Goal: Contribute content

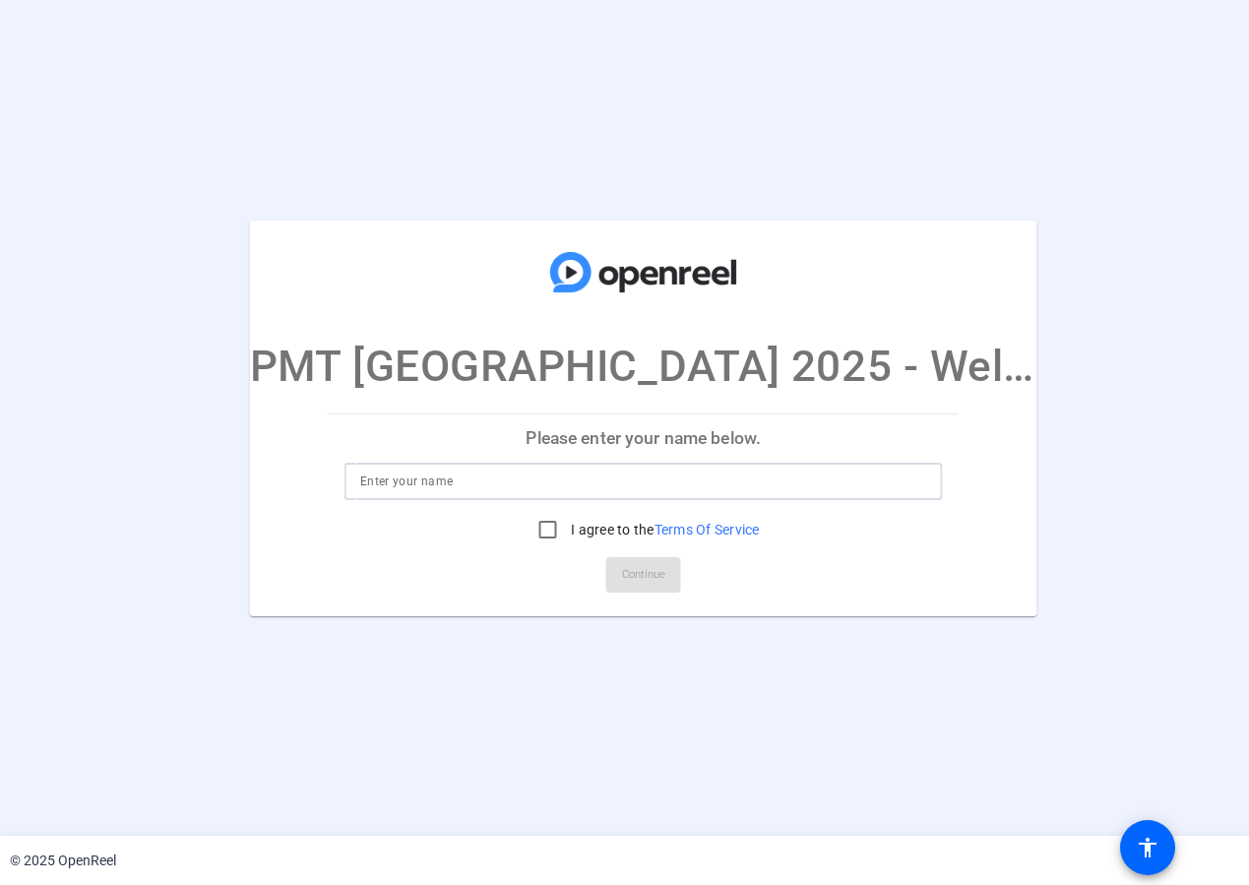
click at [676, 491] on input at bounding box center [643, 482] width 567 height 24
type input "[PERSON_NAME]"
drag, startPoint x: 546, startPoint y: 533, endPoint x: 574, endPoint y: 552, distance: 33.9
click at [546, 534] on input "I agree to the Terms Of Service" at bounding box center [547, 529] width 39 height 39
checkbox input "true"
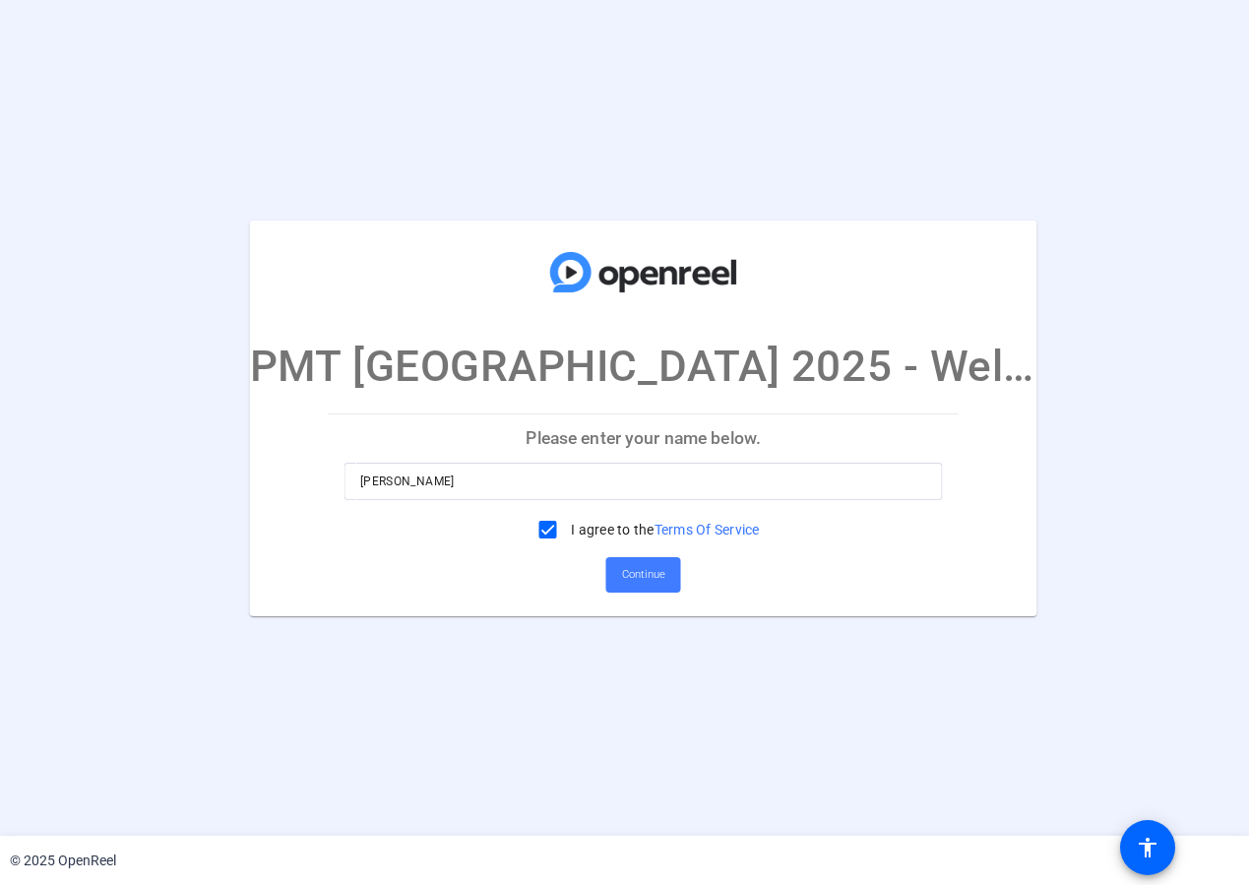
click at [633, 574] on span "Continue" at bounding box center [643, 575] width 43 height 30
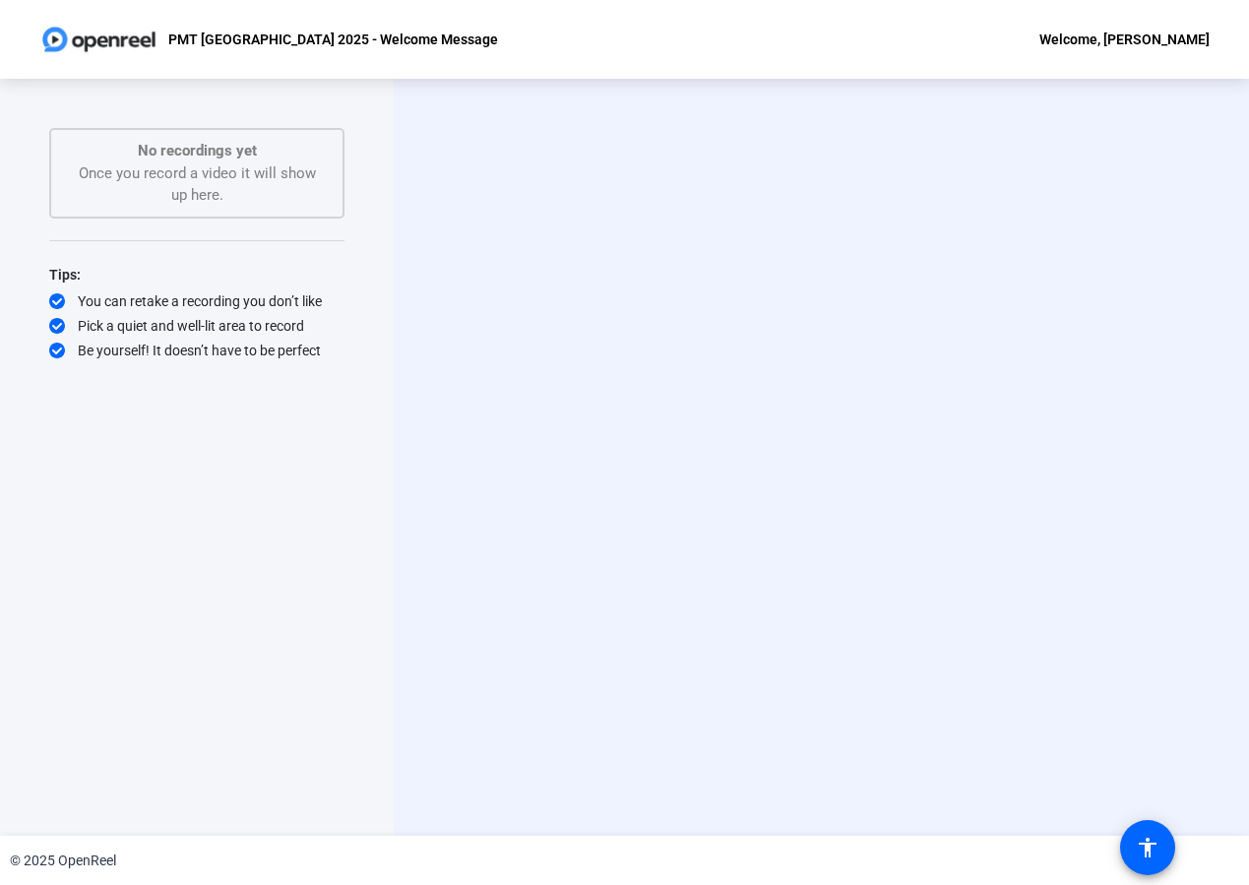
click at [66, 681] on div "Start Recording No recordings yet Once you record a video it will show up here.…" at bounding box center [196, 436] width 295 height 617
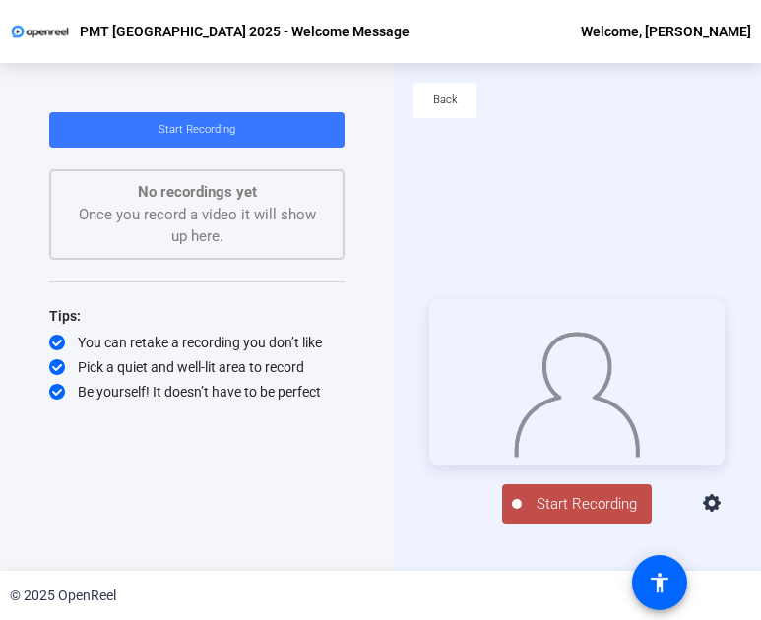
click at [587, 505] on span "Start Recording" at bounding box center [587, 504] width 130 height 23
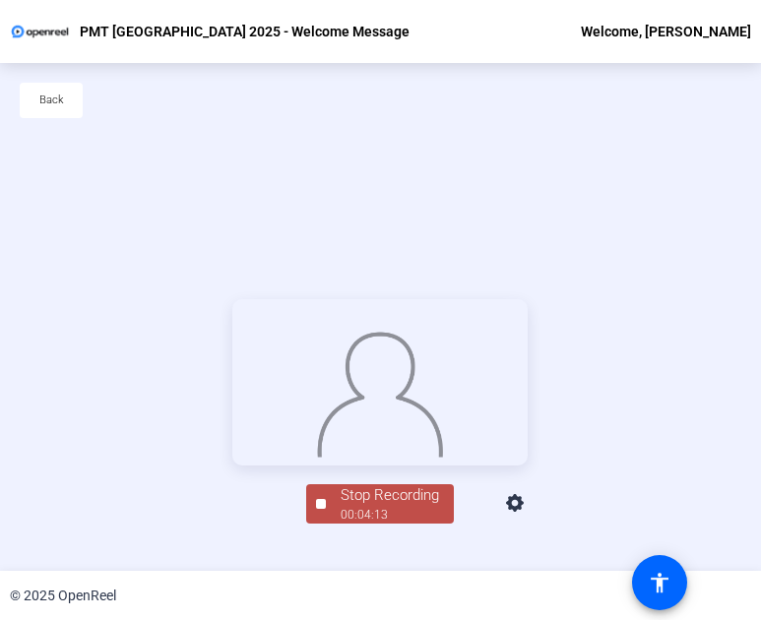
click at [406, 123] on div "Back" at bounding box center [380, 110] width 761 height 95
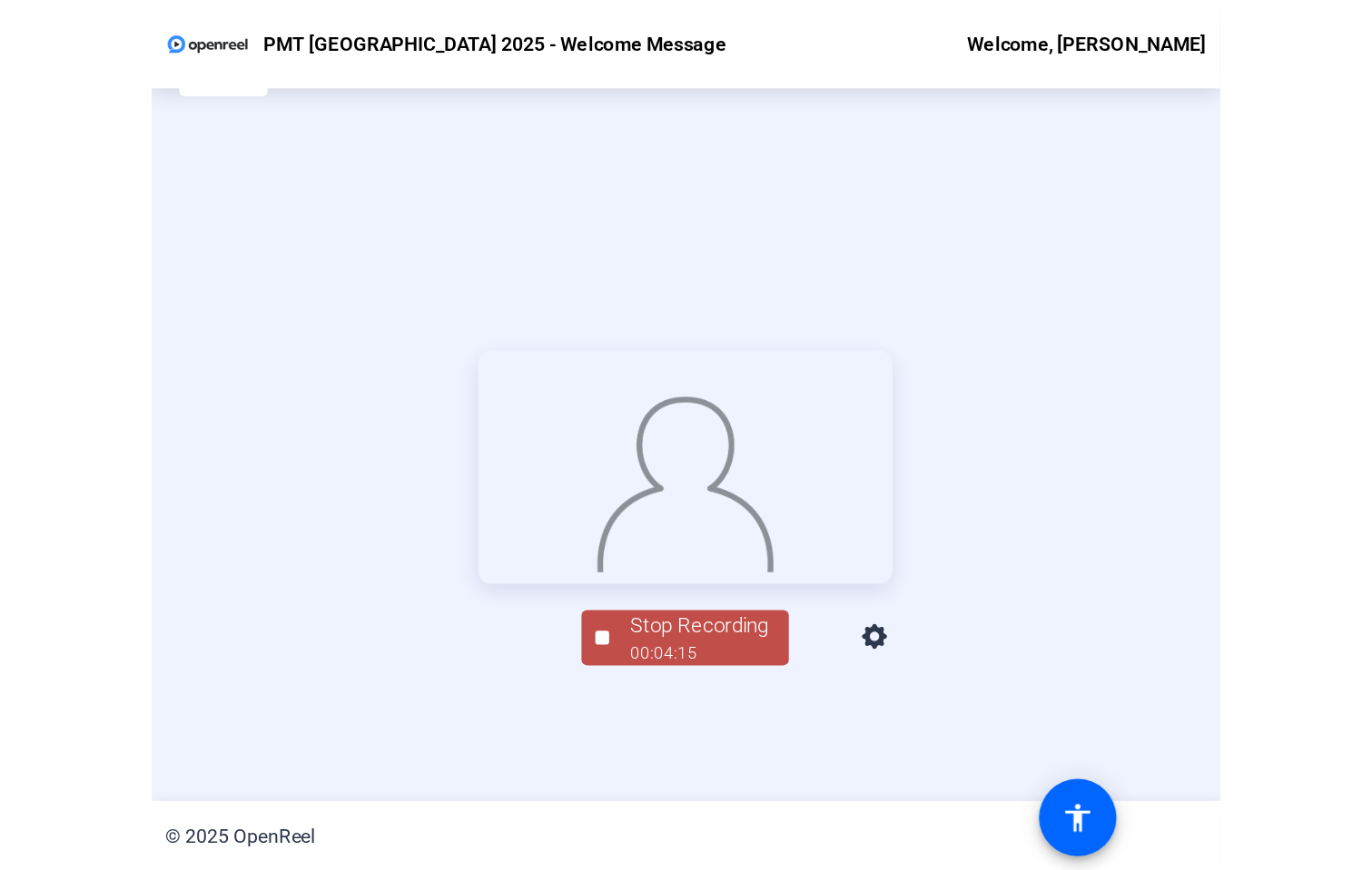
scroll to position [88, 0]
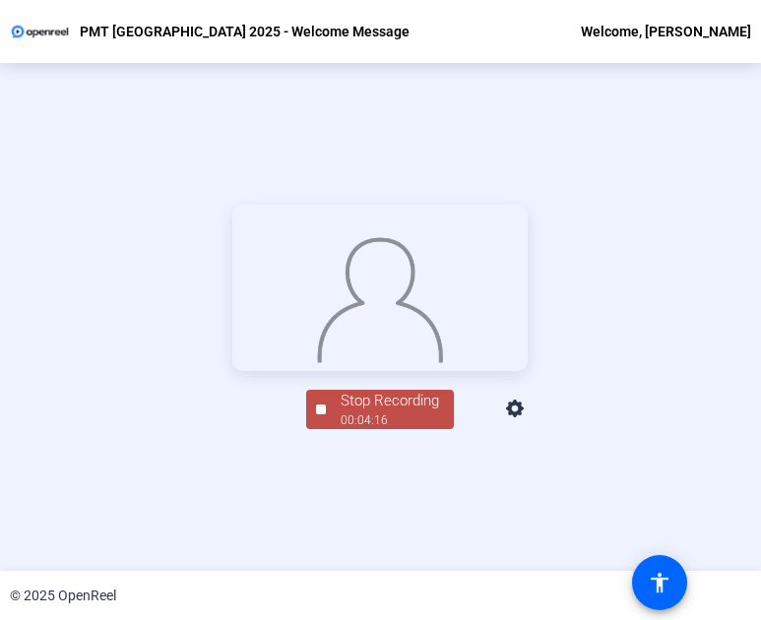
click at [365, 429] on div "00:04:16" at bounding box center [390, 421] width 98 height 18
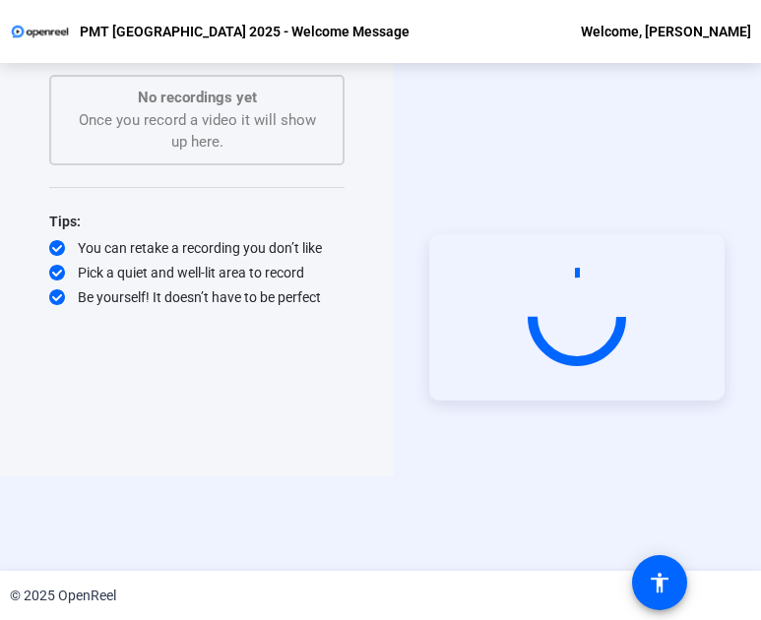
click at [38, 465] on div "Start Recording No recordings yet Once you record a video it will show up here.…" at bounding box center [197, 222] width 394 height 508
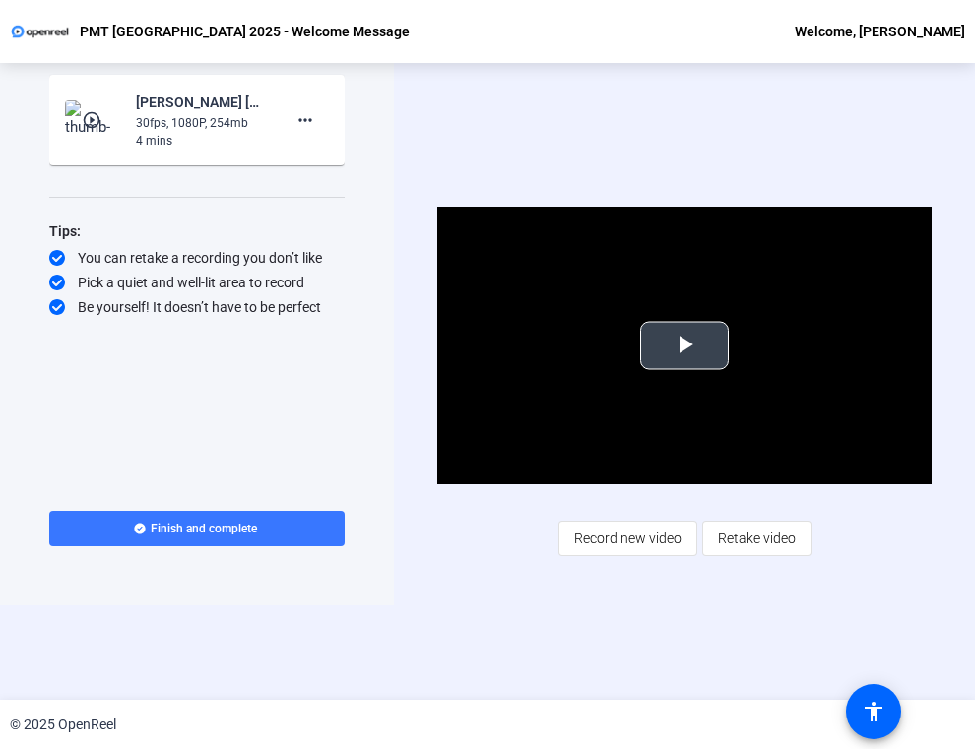
click at [684, 346] on span "Video Player" at bounding box center [684, 346] width 0 height 0
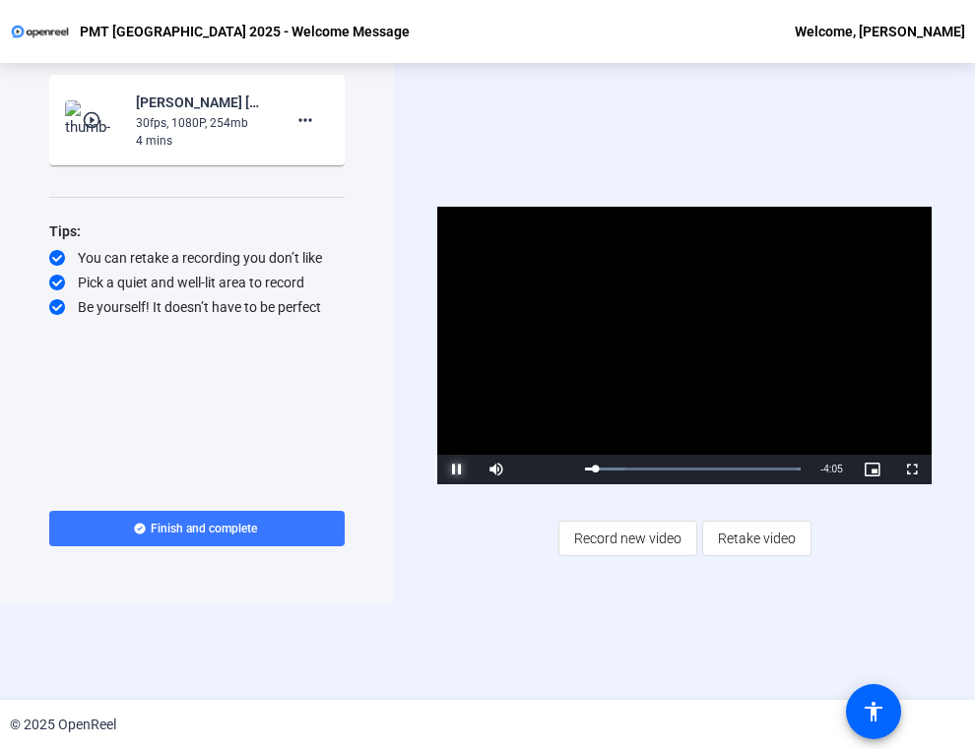
click at [452, 470] on span "Video Player" at bounding box center [456, 470] width 39 height 0
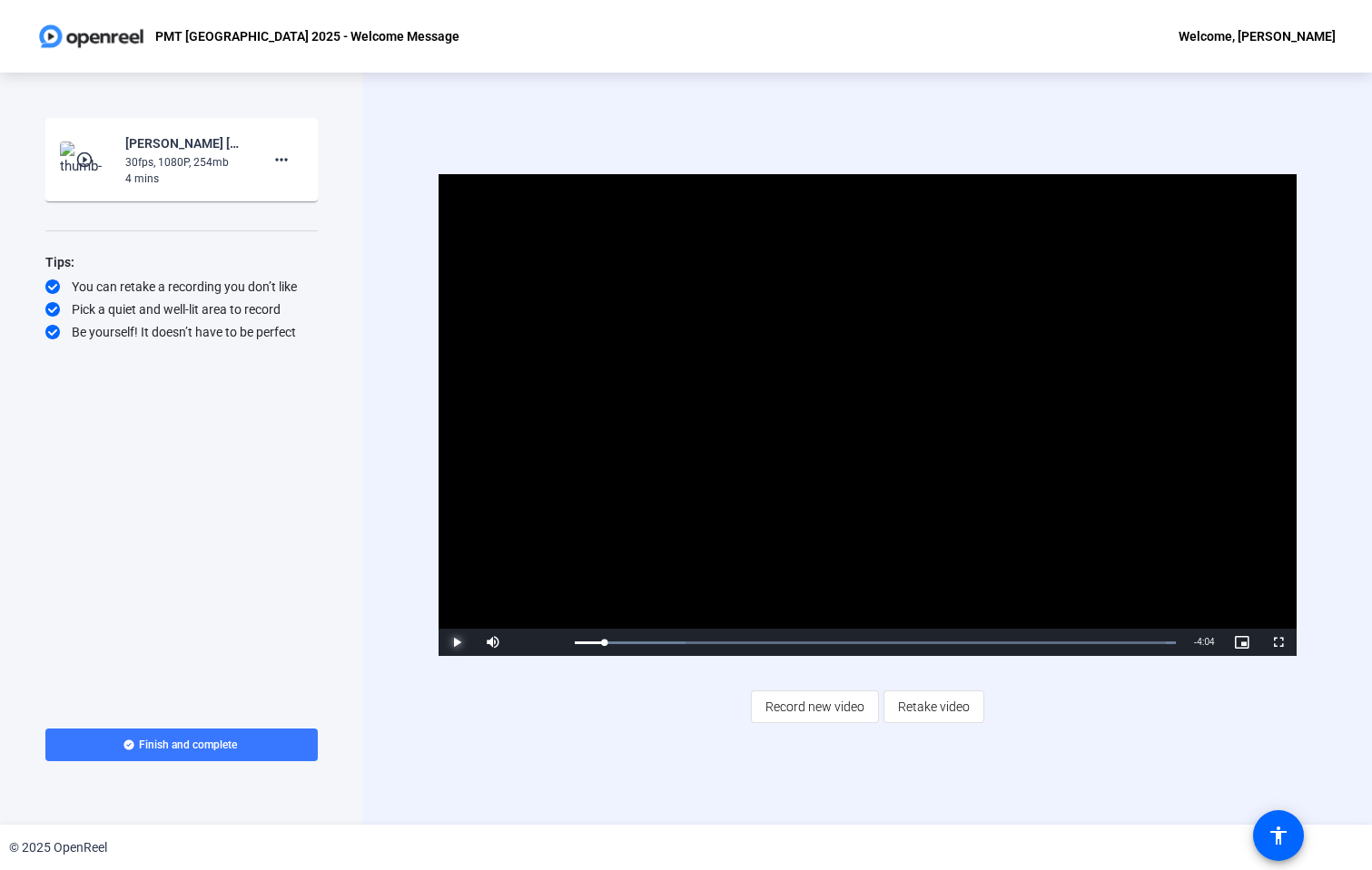
scroll to position [0, 0]
